Goal: Check status: Check status

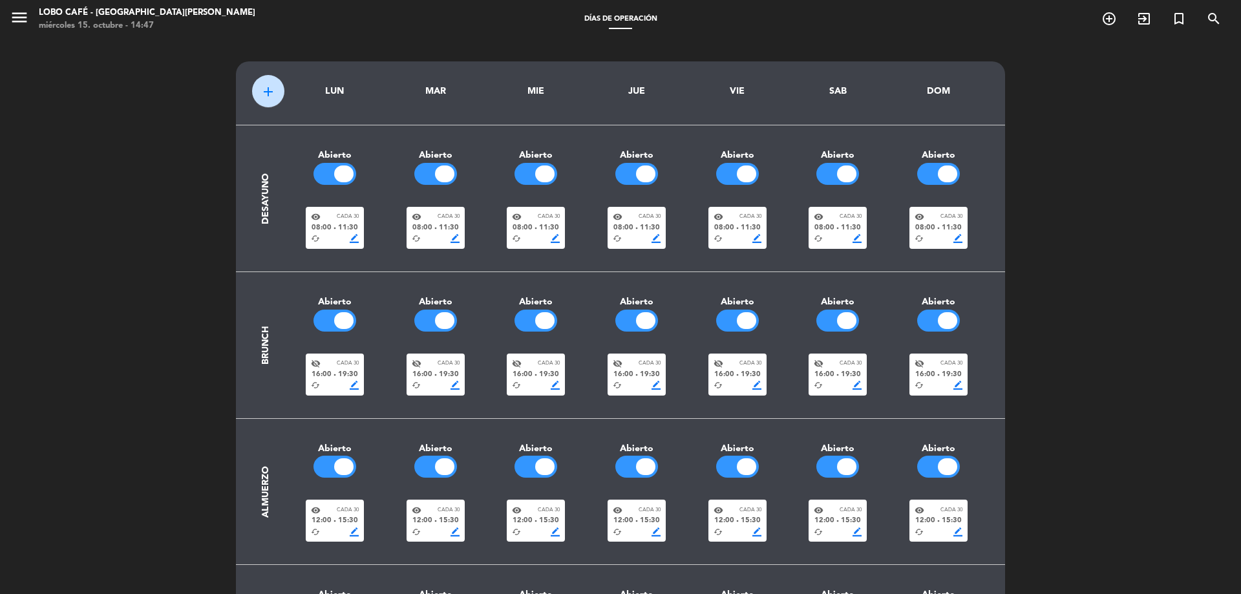
scroll to position [39, 0]
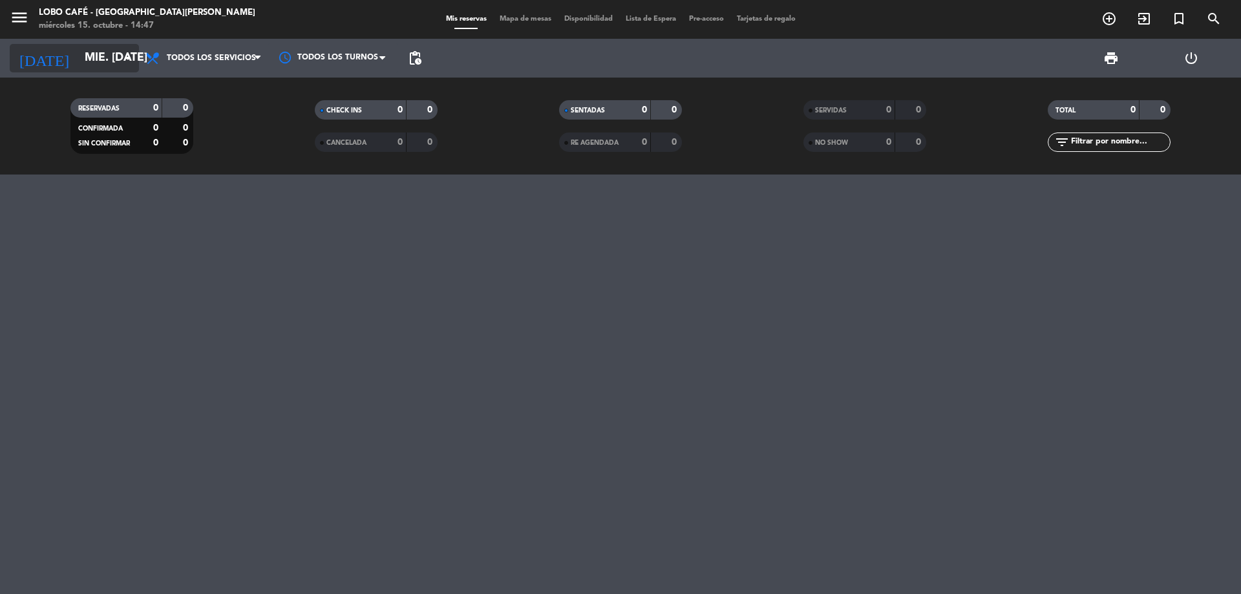
click at [78, 59] on input "mié. [DATE]" at bounding box center [153, 58] width 150 height 26
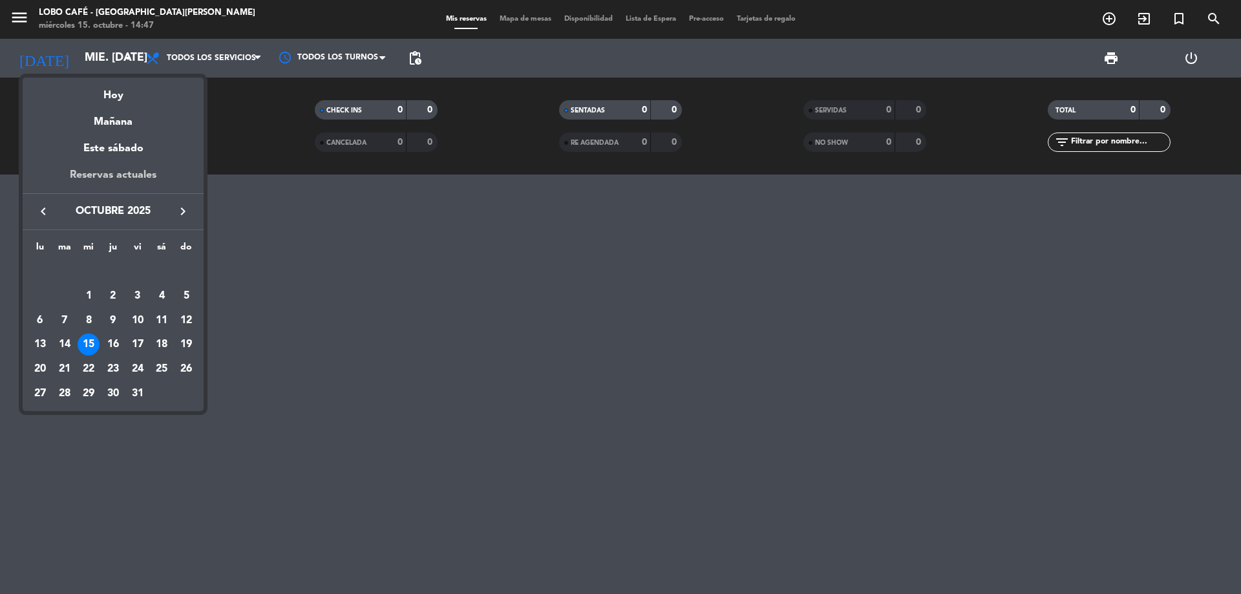
click at [92, 170] on div "Reservas actuales" at bounding box center [113, 180] width 181 height 26
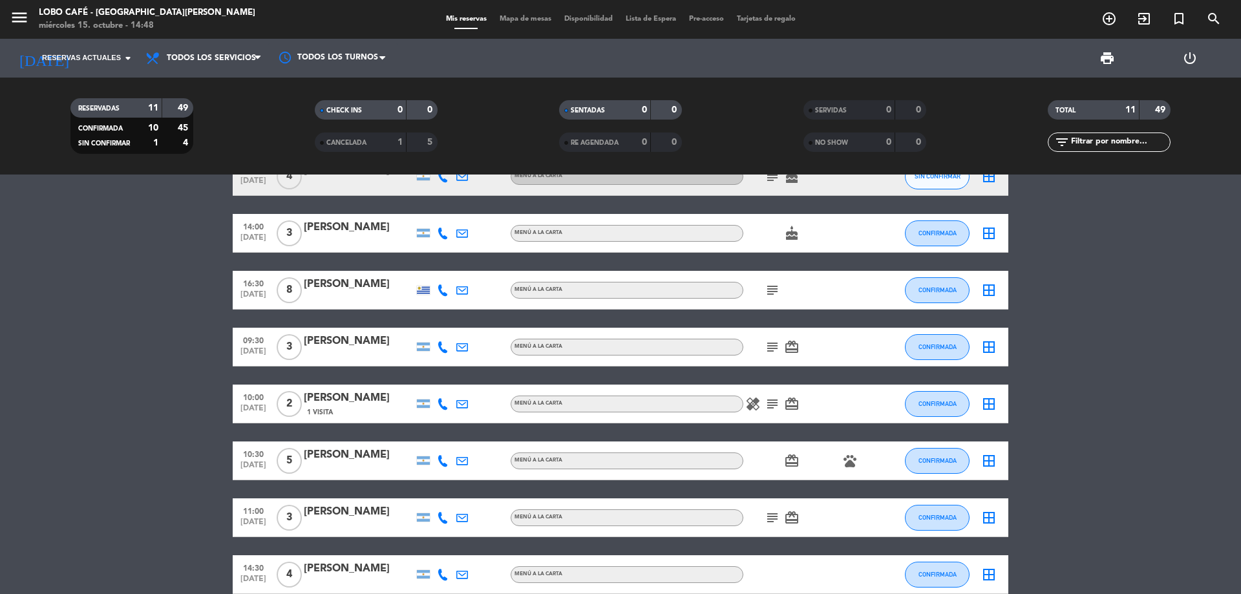
scroll to position [65, 0]
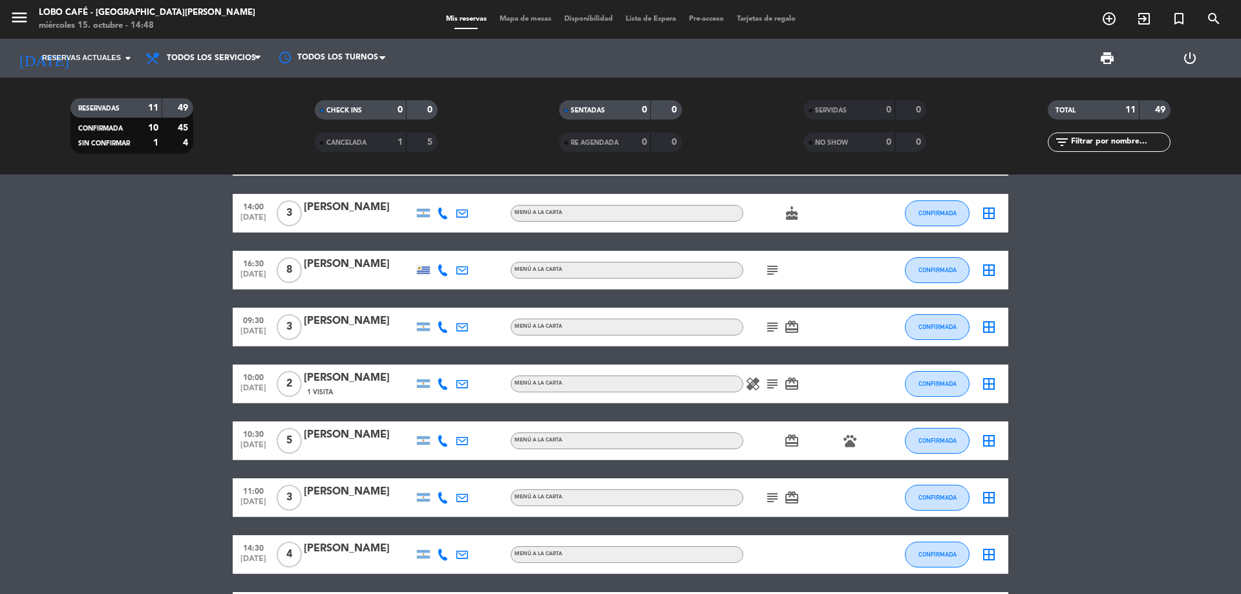
click at [337, 441] on div "[PERSON_NAME]" at bounding box center [359, 435] width 110 height 17
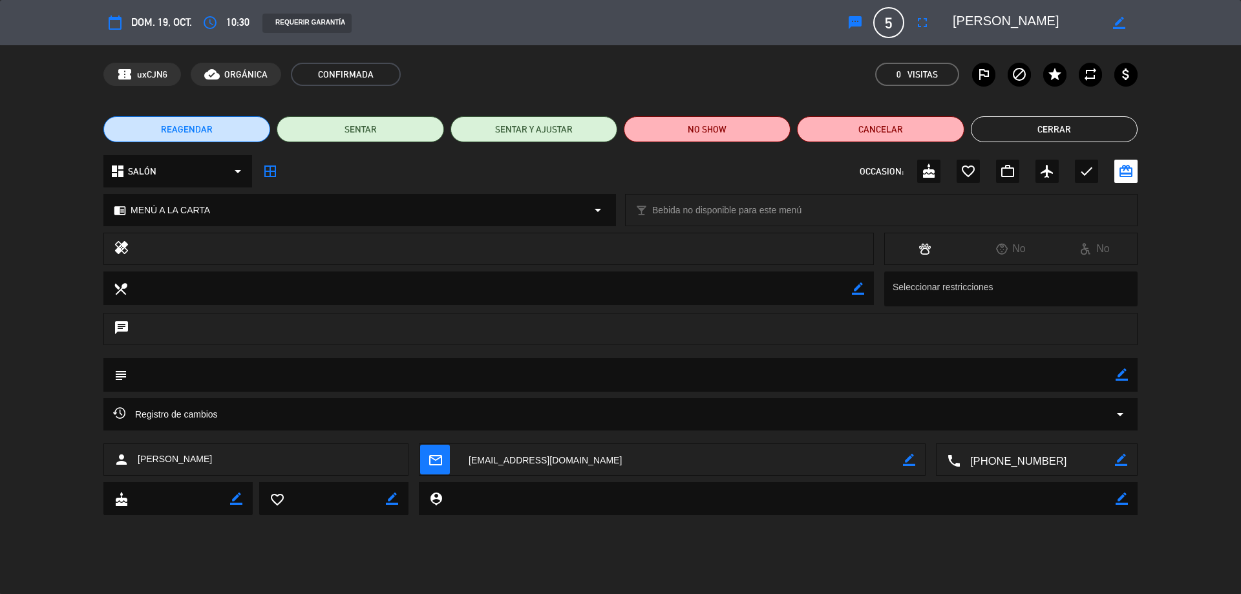
click at [217, 408] on span "Registro de cambios" at bounding box center [165, 415] width 105 height 16
